Goal: Check status: Check status

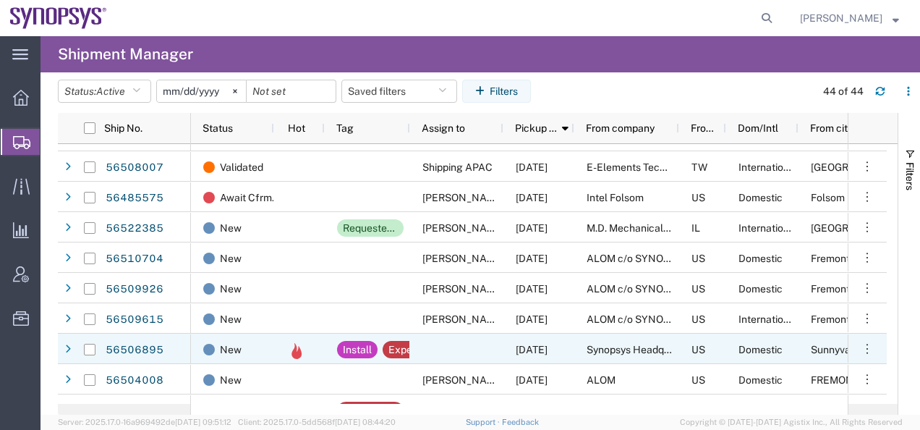
scroll to position [217, 0]
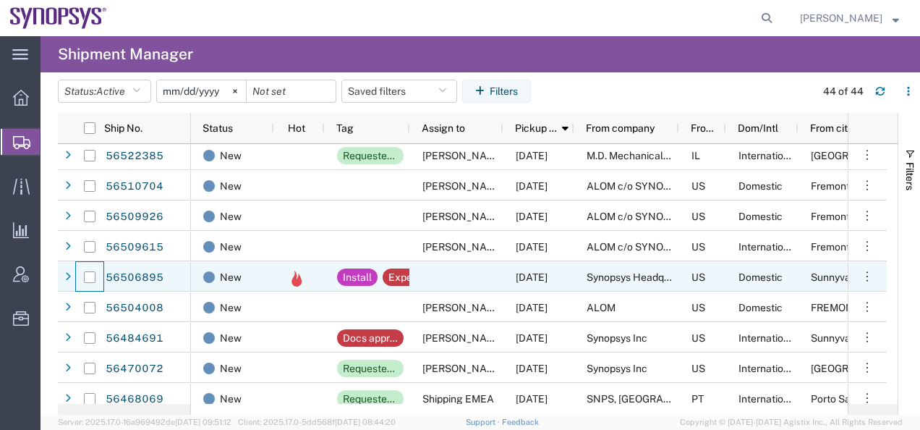
click at [77, 277] on div at bounding box center [89, 277] width 27 height 30
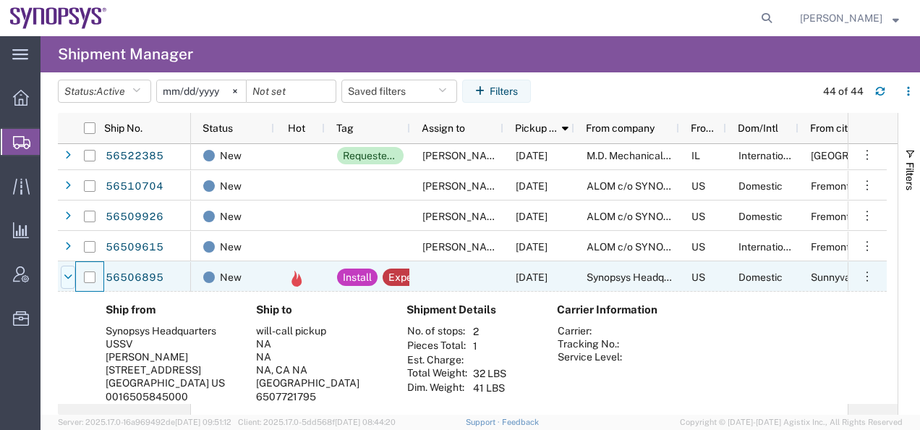
click at [69, 276] on icon at bounding box center [68, 277] width 9 height 10
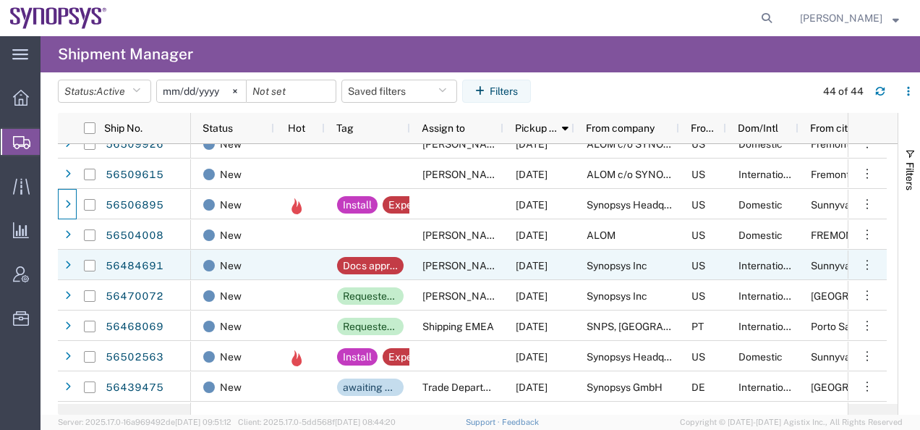
scroll to position [0, 0]
